Goal: Transaction & Acquisition: Obtain resource

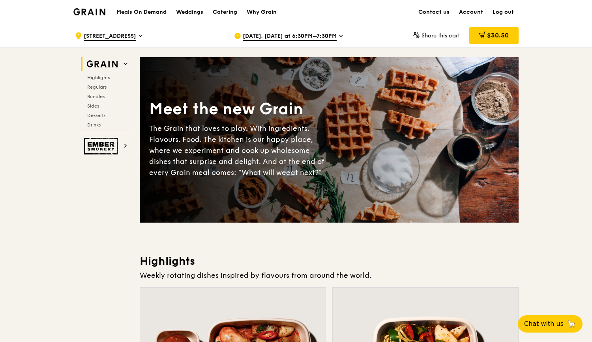
click at [325, 26] on div "[DATE], [DATE] at 6:30PM–7:30PM" at bounding box center [307, 36] width 146 height 24
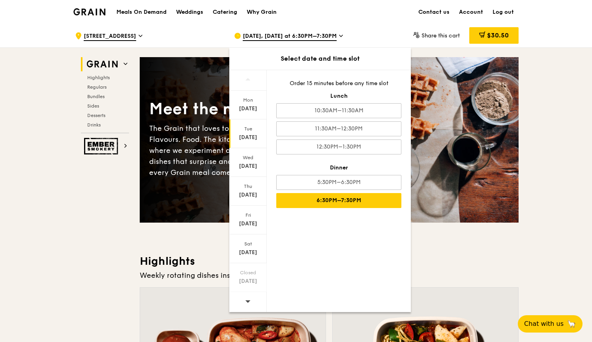
click at [319, 36] on span "[DATE], [DATE] at 6:30PM–7:30PM" at bounding box center [290, 36] width 94 height 9
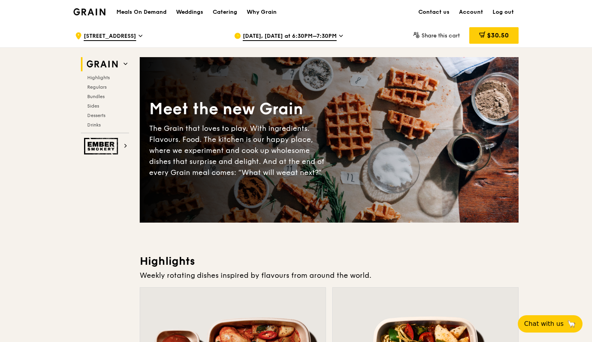
click at [320, 36] on span "[DATE], [DATE] at 6:30PM–7:30PM" at bounding box center [290, 36] width 94 height 9
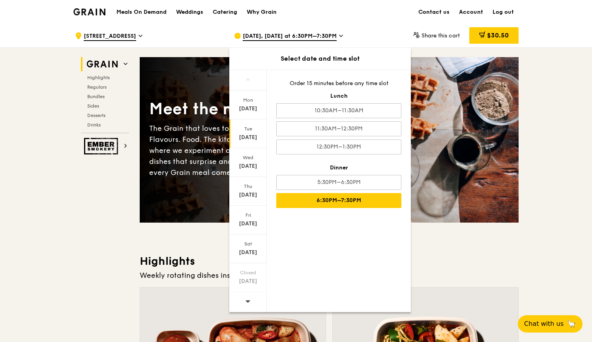
click at [247, 301] on icon at bounding box center [248, 302] width 6 height 6
click at [248, 301] on icon at bounding box center [247, 302] width 5 height 2
click at [249, 301] on icon at bounding box center [247, 302] width 5 height 2
click at [254, 247] on div "[DATE]" at bounding box center [247, 249] width 37 height 29
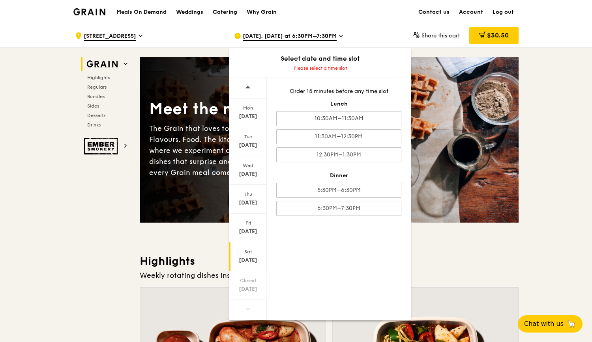
click at [228, 13] on div "Catering" at bounding box center [225, 12] width 24 height 24
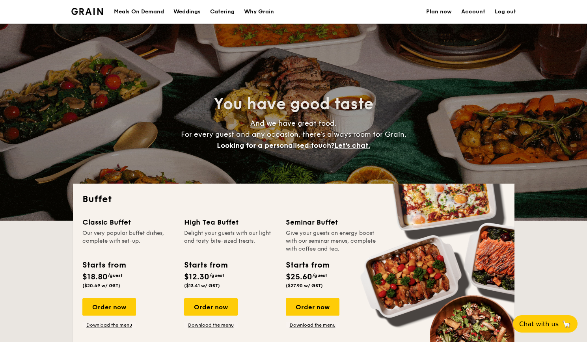
select select
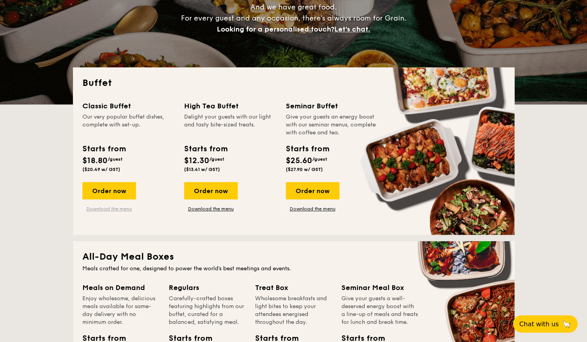
click at [116, 209] on link "Download the menu" at bounding box center [109, 209] width 54 height 6
